Goal: Use online tool/utility: Utilize a website feature to perform a specific function

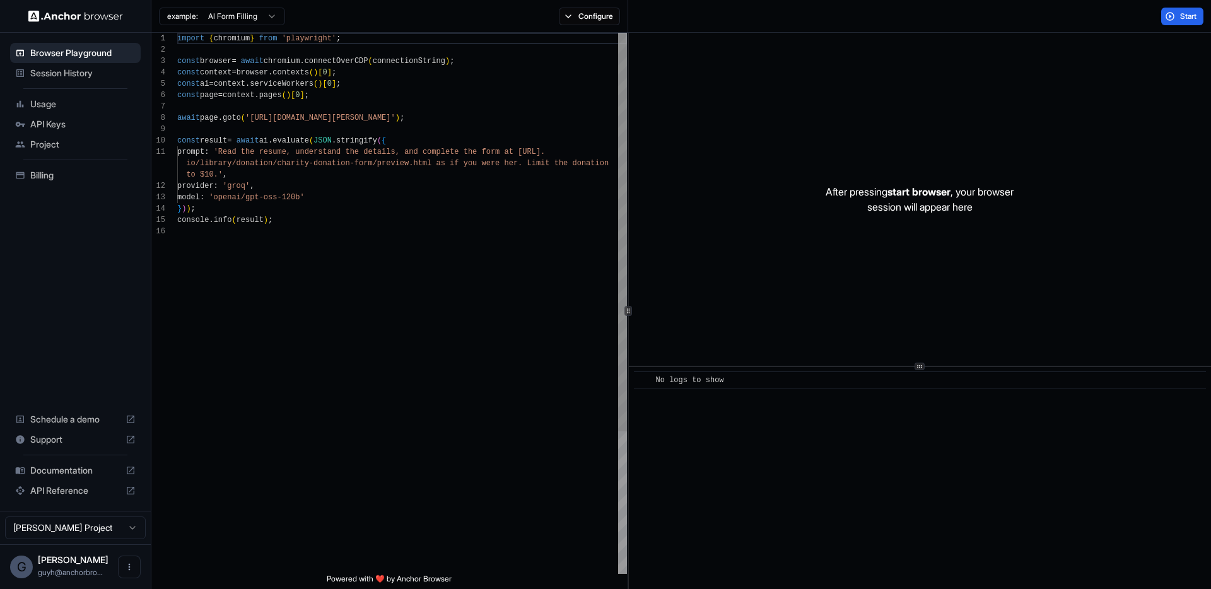
click at [357, 256] on div "import { chromium } from 'playwright' ; const browser = await chromium . connec…" at bounding box center [402, 400] width 450 height 734
drag, startPoint x: 373, startPoint y: 126, endPoint x: 134, endPoint y: 105, distance: 239.4
click at [177, 105] on div "import { chromium } from 'playwright' ; const browser = await chromium . connec…" at bounding box center [402, 400] width 450 height 734
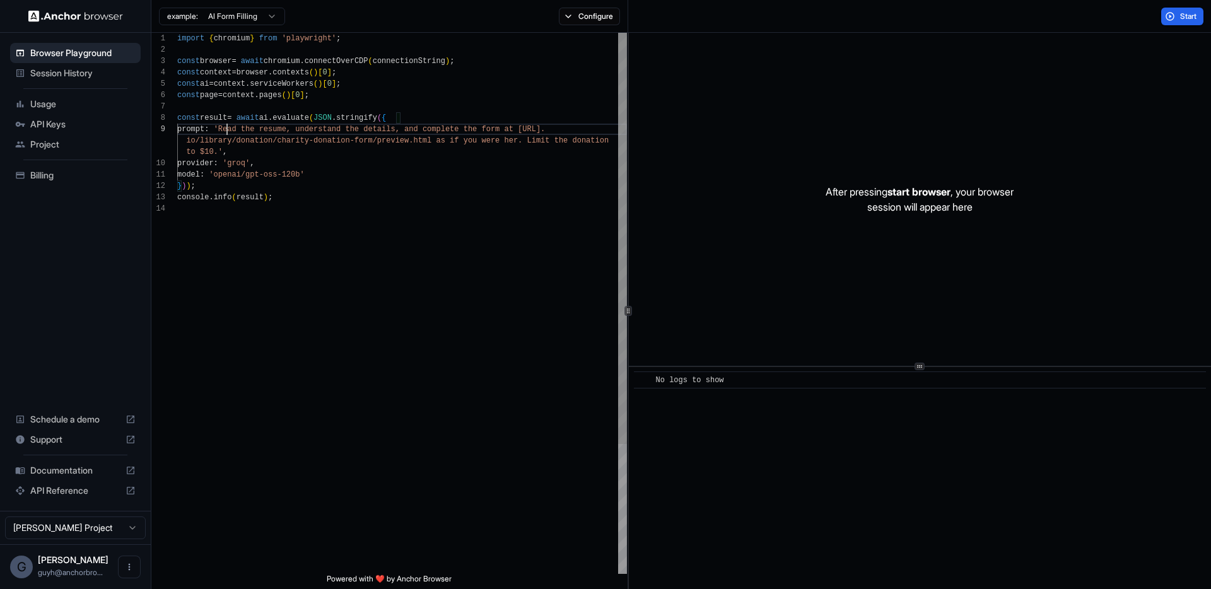
scroll to position [91, 0]
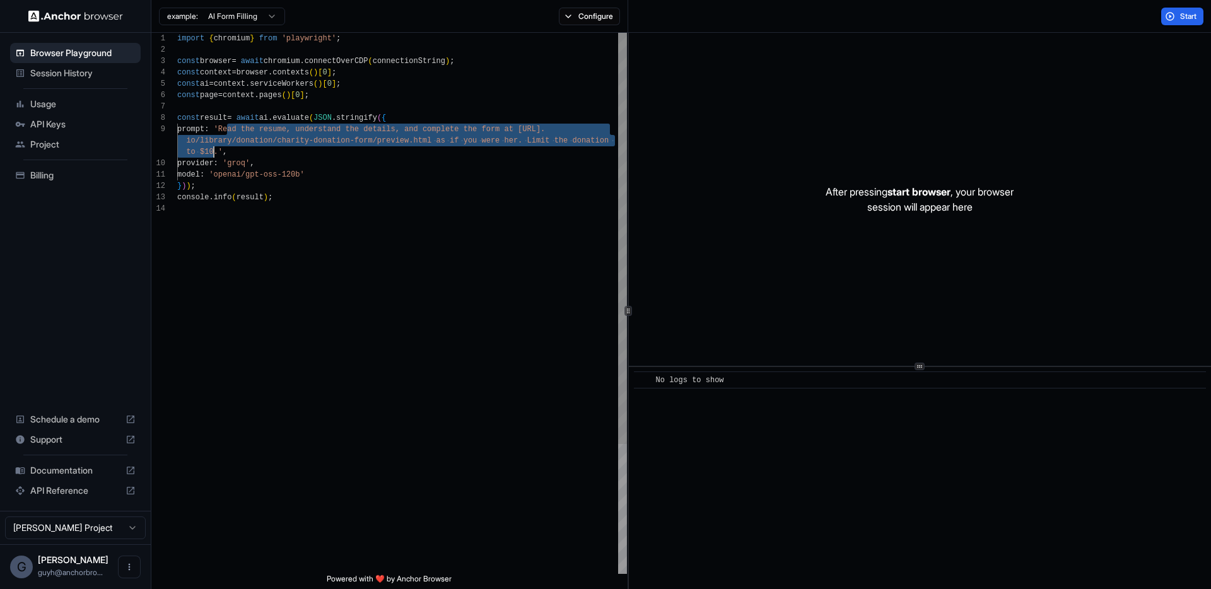
drag, startPoint x: 228, startPoint y: 128, endPoint x: 216, endPoint y: 152, distance: 27.1
click at [216, 152] on div "import { chromium } from 'playwright' ; const browser = await chromium . connec…" at bounding box center [402, 389] width 450 height 712
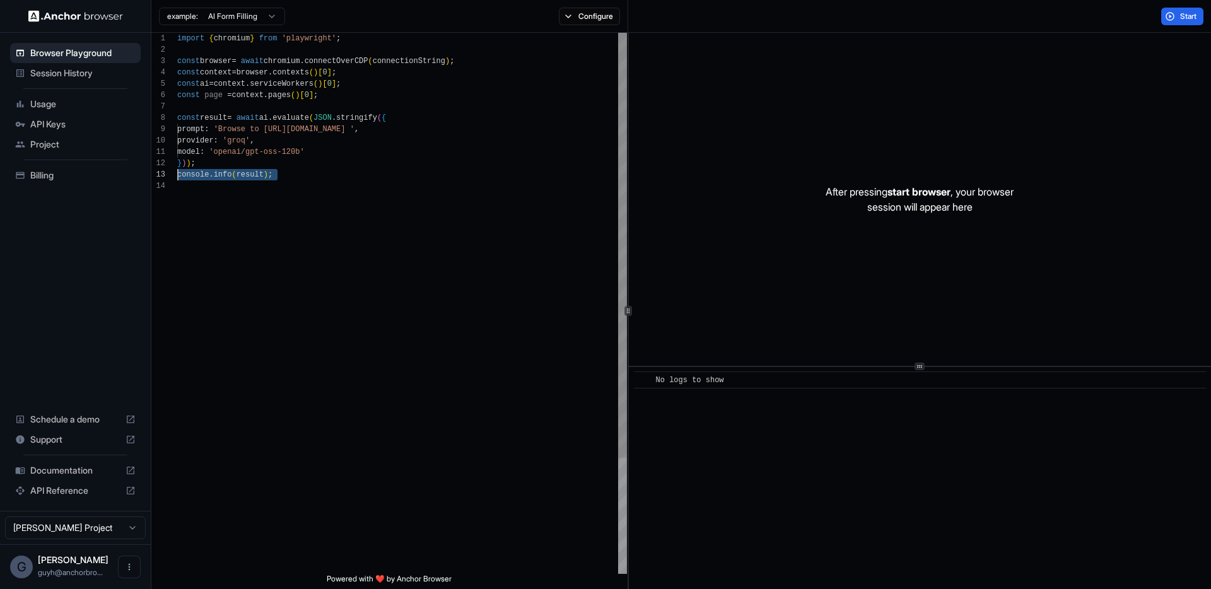
scroll to position [23, 0]
drag, startPoint x: 246, startPoint y: 194, endPoint x: 126, endPoint y: 173, distance: 121.8
click at [177, 173] on div "import { chromium } from 'playwright' ; const browser = await chromium . connec…" at bounding box center [402, 377] width 450 height 689
type textarea "**********"
click at [1181, 20] on span "Start" at bounding box center [1189, 16] width 18 height 10
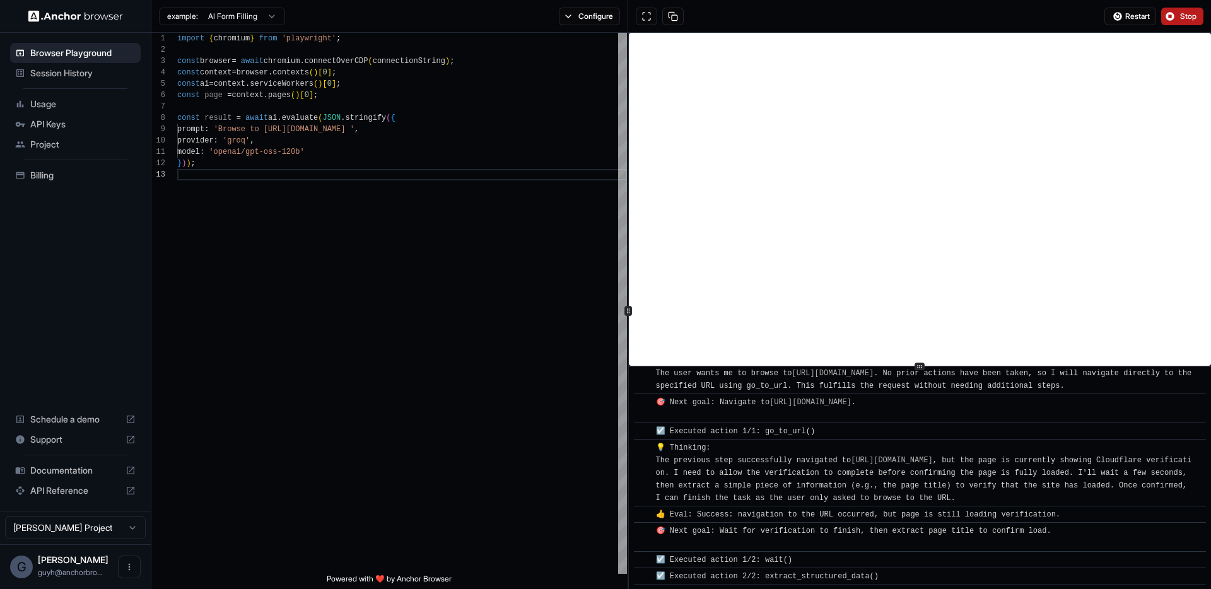
scroll to position [190, 0]
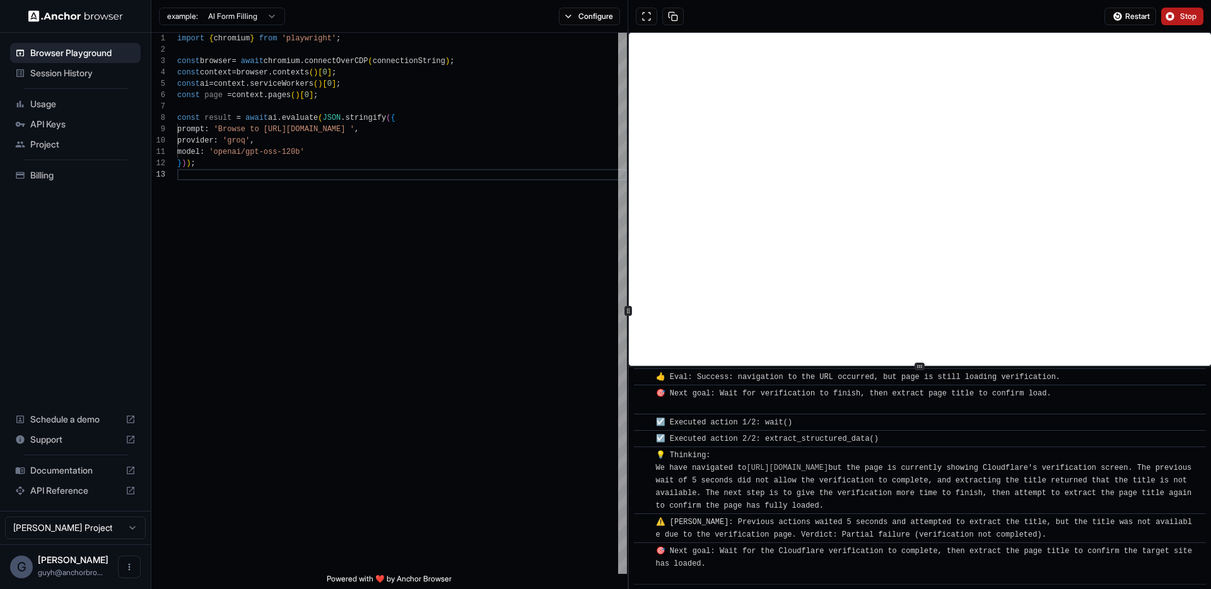
click at [1192, 13] on span "Stop" at bounding box center [1189, 16] width 18 height 10
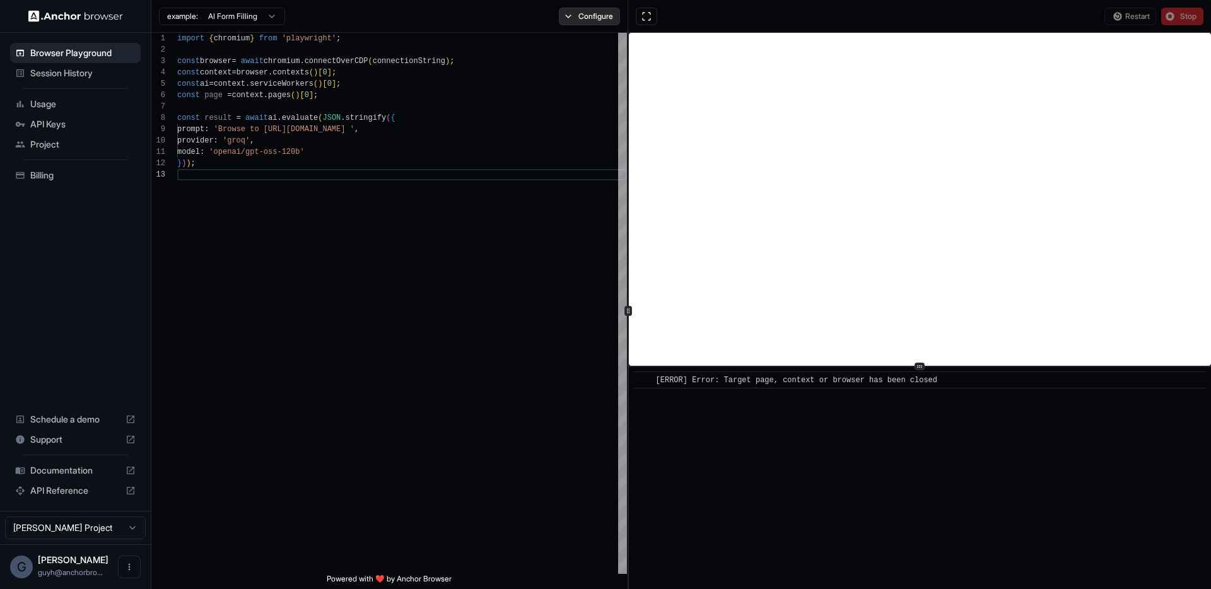
click at [600, 21] on button "Configure" at bounding box center [589, 17] width 61 height 18
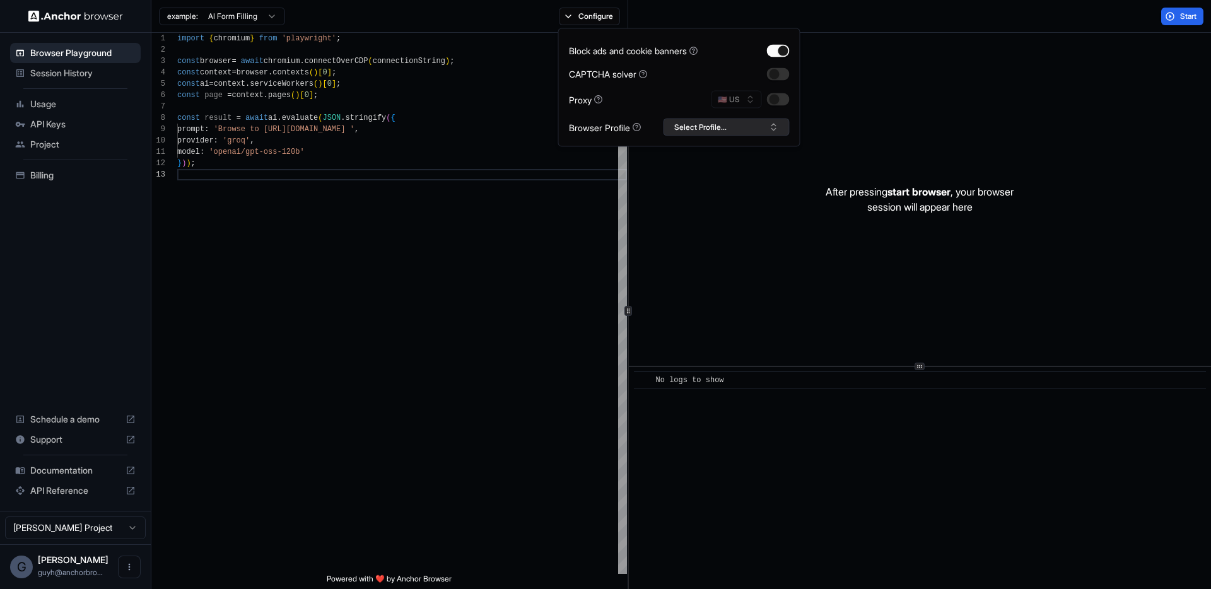
click at [736, 126] on button "Select Profile..." at bounding box center [727, 128] width 126 height 18
click at [755, 112] on div "Block ads and cookie banners CAPTCHA solver Proxy 🇺🇸 US Browser Profile Select …" at bounding box center [679, 87] width 221 height 97
click at [769, 102] on button "button" at bounding box center [778, 99] width 23 height 13
click at [462, 253] on div "import { chromium } from 'playwright' ; const browser = await chromium . connec…" at bounding box center [402, 372] width 450 height 678
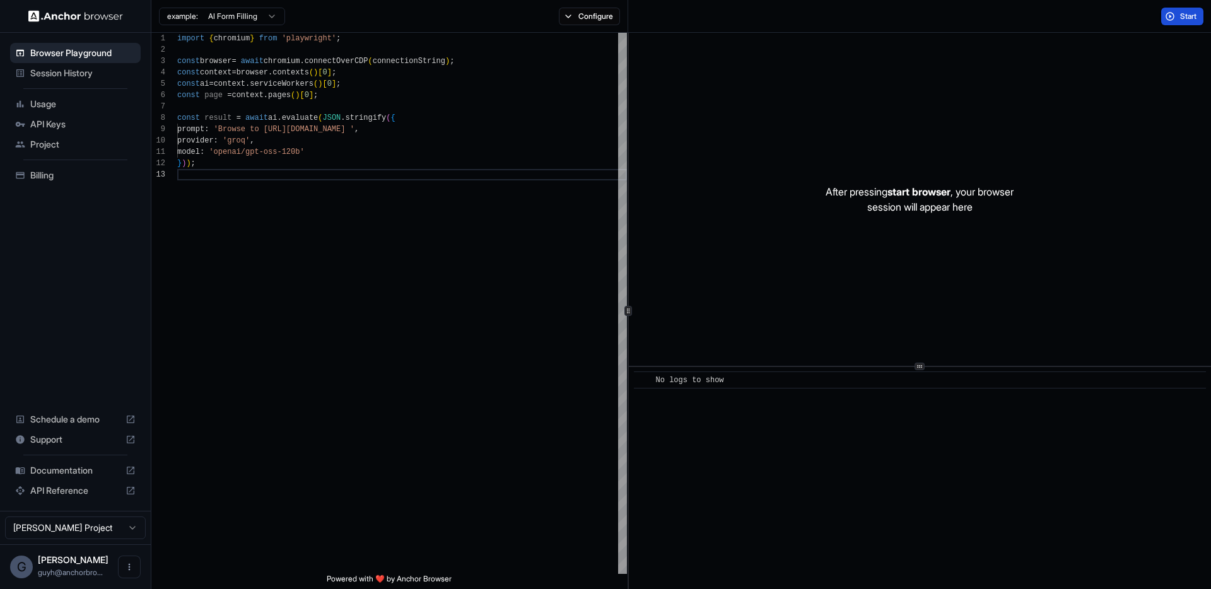
click at [1185, 9] on button "Start" at bounding box center [1183, 17] width 42 height 18
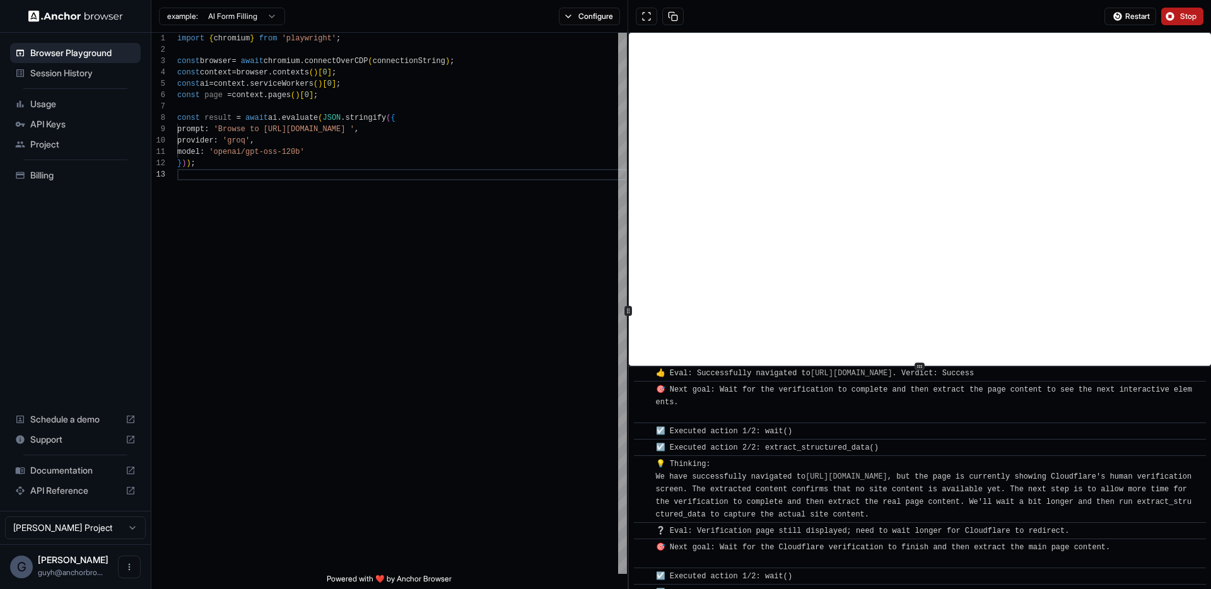
scroll to position [223, 0]
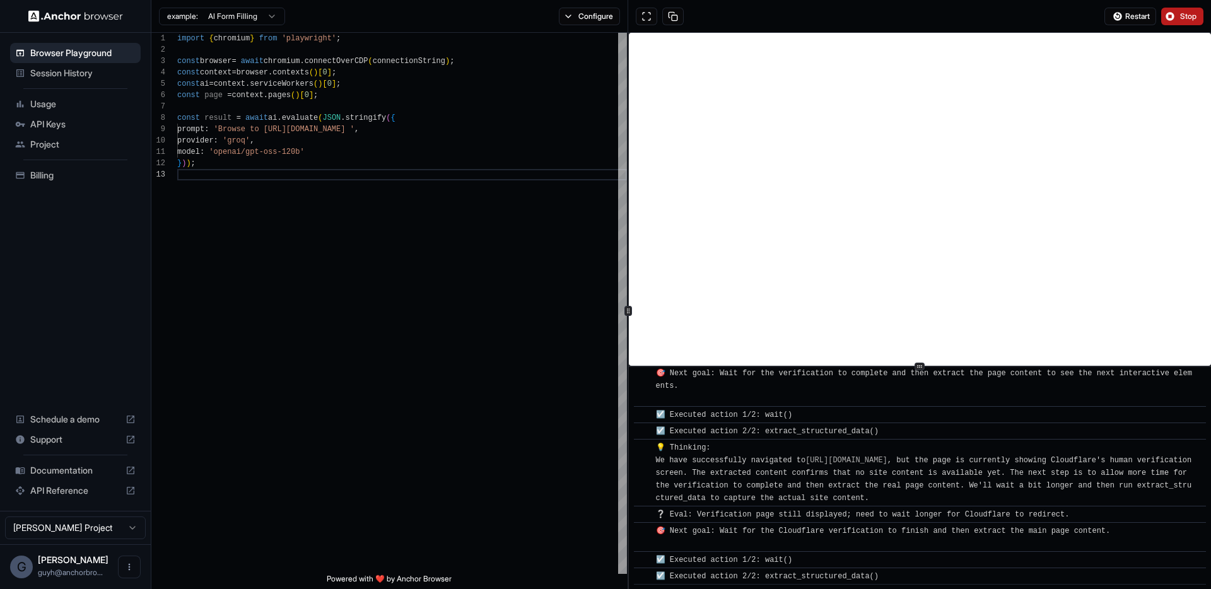
click at [1171, 15] on button "Stop" at bounding box center [1183, 17] width 42 height 18
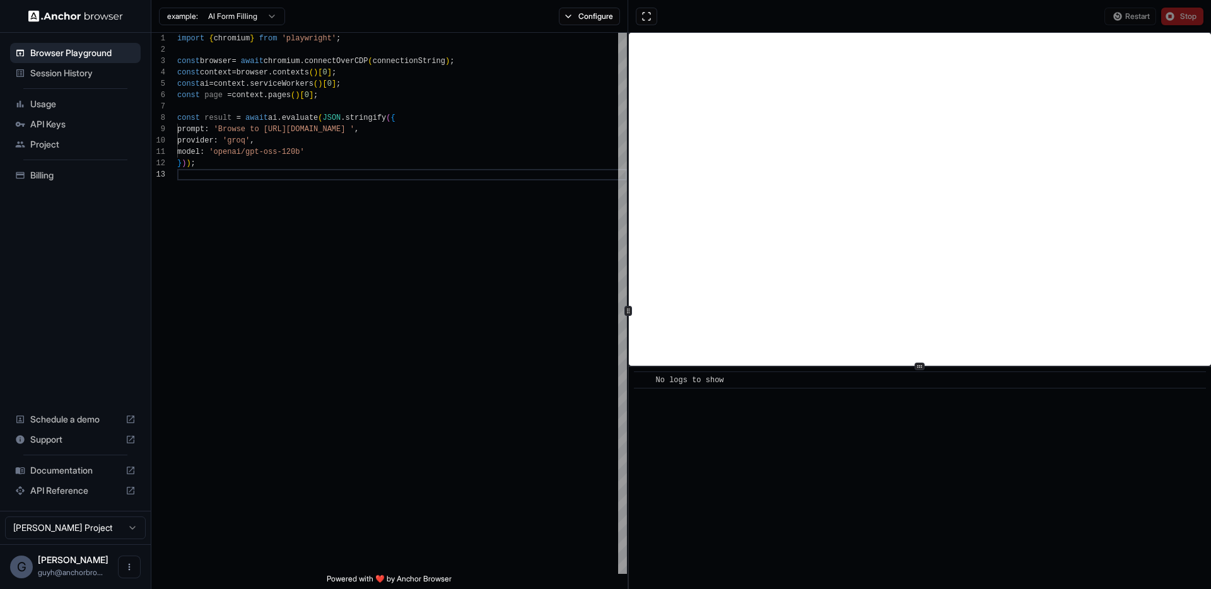
scroll to position [0, 0]
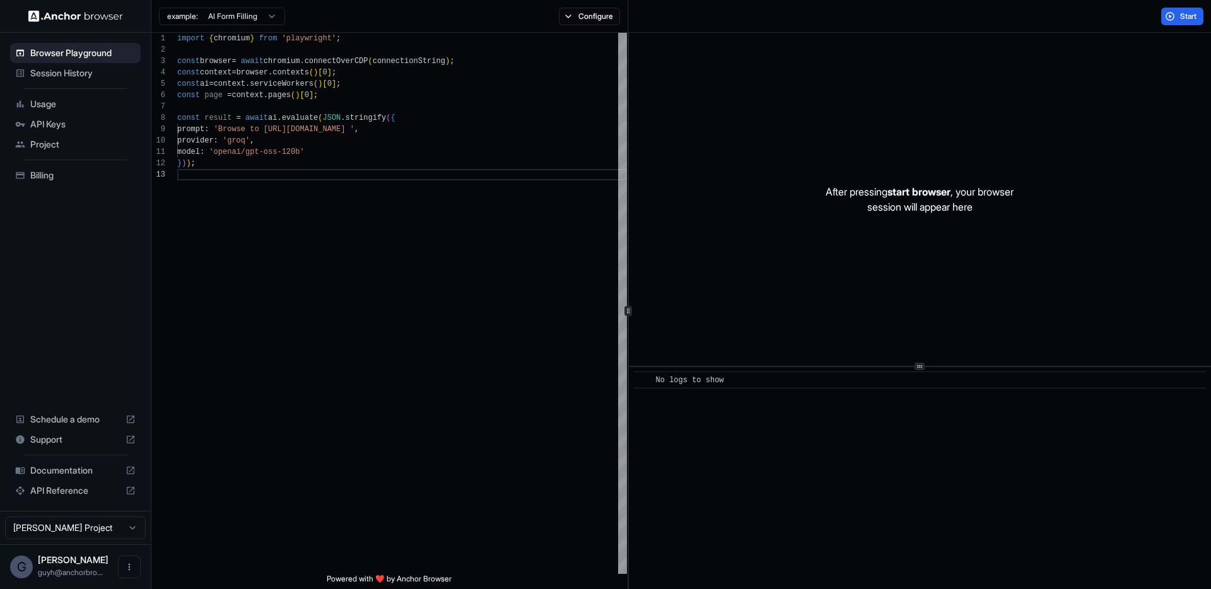
click at [1174, 23] on button "Start" at bounding box center [1183, 17] width 42 height 18
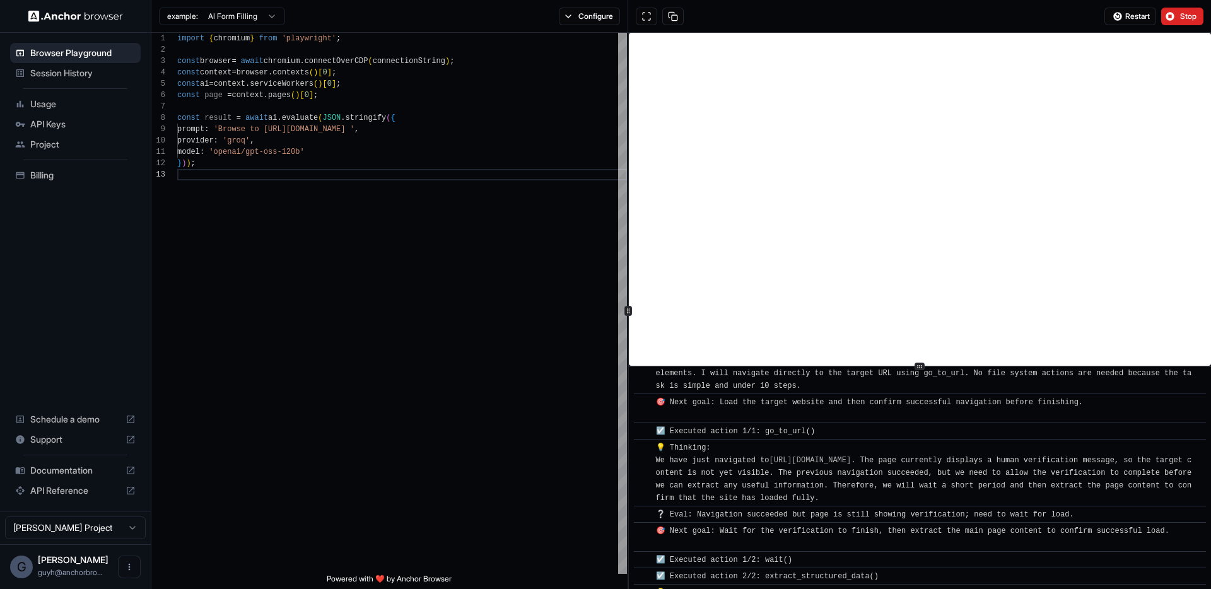
scroll to position [190, 0]
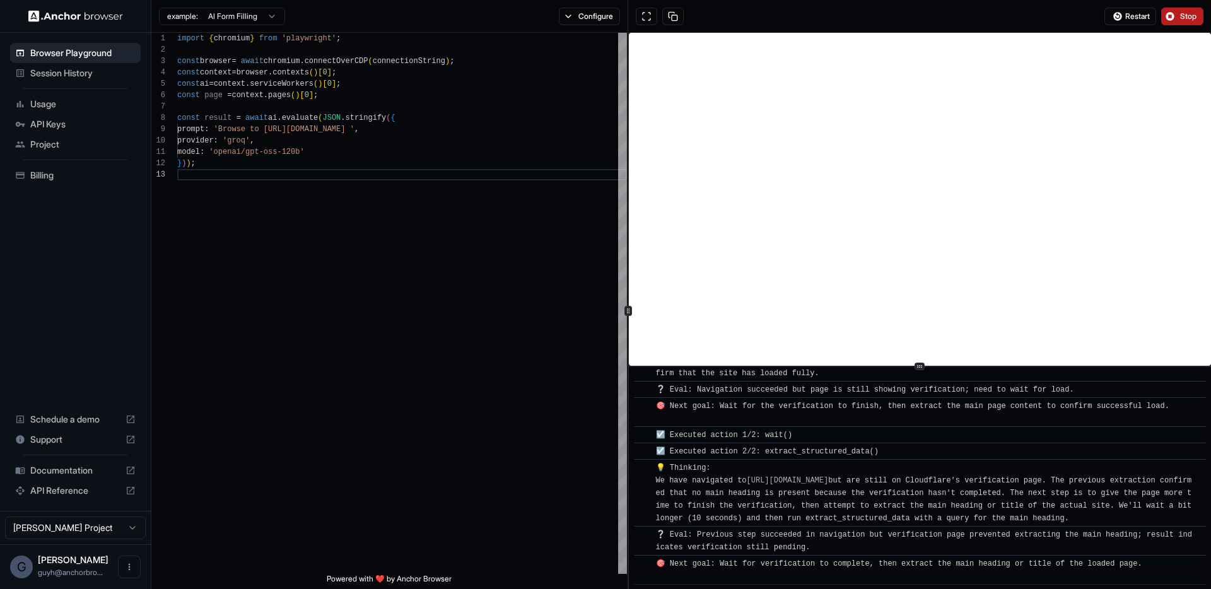
click at [1180, 12] on span "Stop" at bounding box center [1189, 16] width 18 height 10
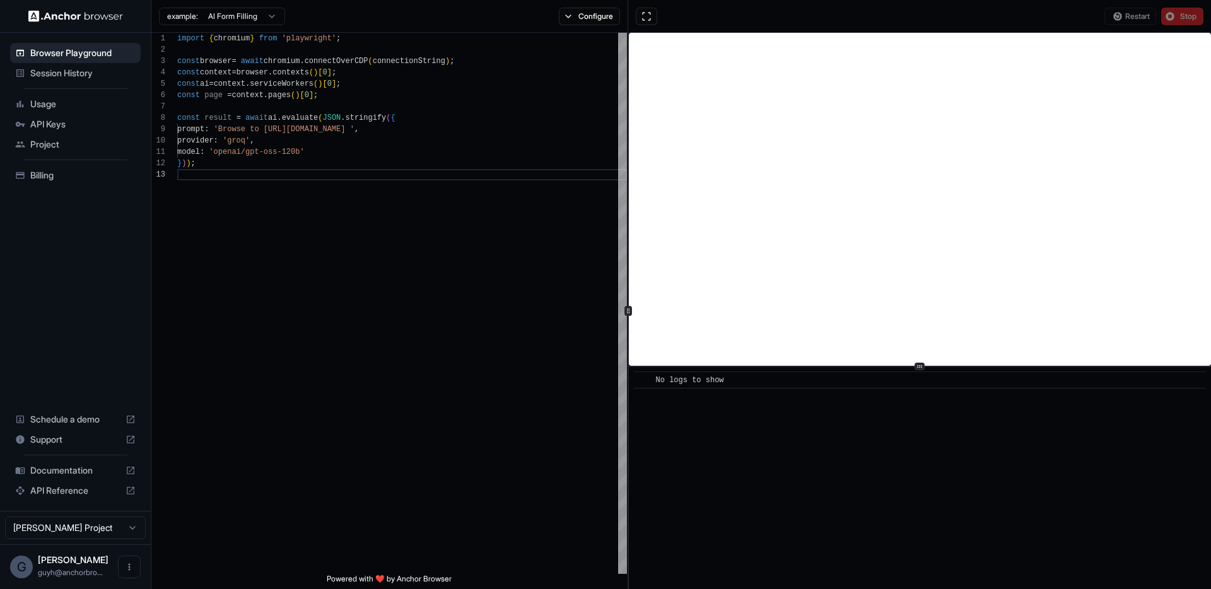
scroll to position [0, 0]
